Goal: Task Accomplishment & Management: Complete application form

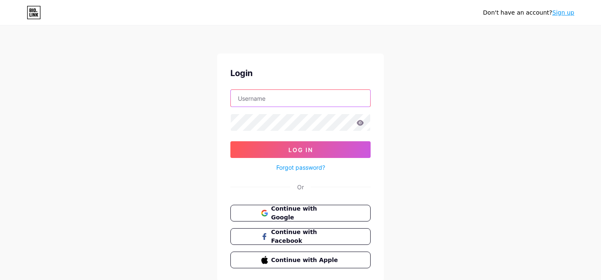
type input "[EMAIL_ADDRESS][DOMAIN_NAME]"
click at [307, 96] on input "[EMAIL_ADDRESS][DOMAIN_NAME]" at bounding box center [300, 98] width 139 height 17
click at [197, 125] on div "Don't have an account? Sign up Login [EMAIL_ADDRESS][DOMAIN_NAME] Log In Forgot…" at bounding box center [300, 154] width 601 height 308
click at [560, 13] on link "Sign up" at bounding box center [564, 12] width 22 height 7
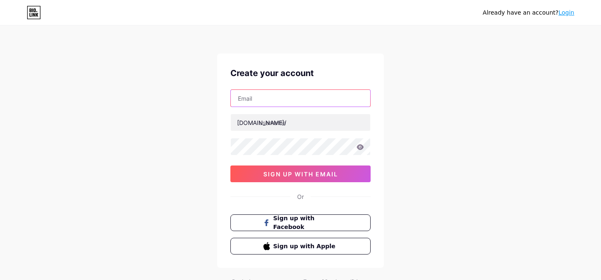
click at [300, 101] on input "text" at bounding box center [300, 98] width 139 height 17
type input "[EMAIL_ADDRESS][PERSON_NAME][DOMAIN_NAME]"
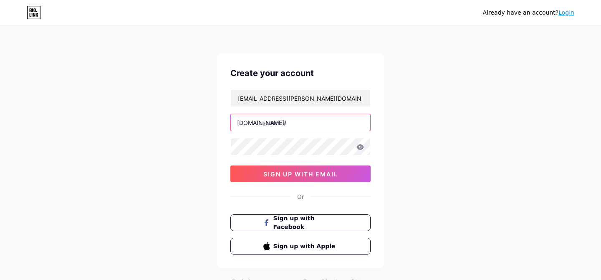
click at [294, 119] on input "text" at bounding box center [300, 122] width 139 height 17
type input "m"
type input "milsenscbd"
click at [200, 144] on div "Already have an account? Login Create your account [PERSON_NAME][EMAIL_ADDRESS]…" at bounding box center [300, 159] width 601 height 319
click at [213, 144] on div "Already have an account? Login Create your account [PERSON_NAME][EMAIL_ADDRESS]…" at bounding box center [300, 159] width 601 height 319
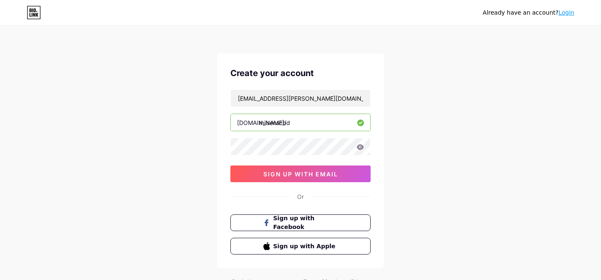
click at [203, 149] on div "Already have an account? Login Create your account [PERSON_NAME][EMAIL_ADDRESS]…" at bounding box center [300, 159] width 601 height 319
